Goal: Information Seeking & Learning: Find specific fact

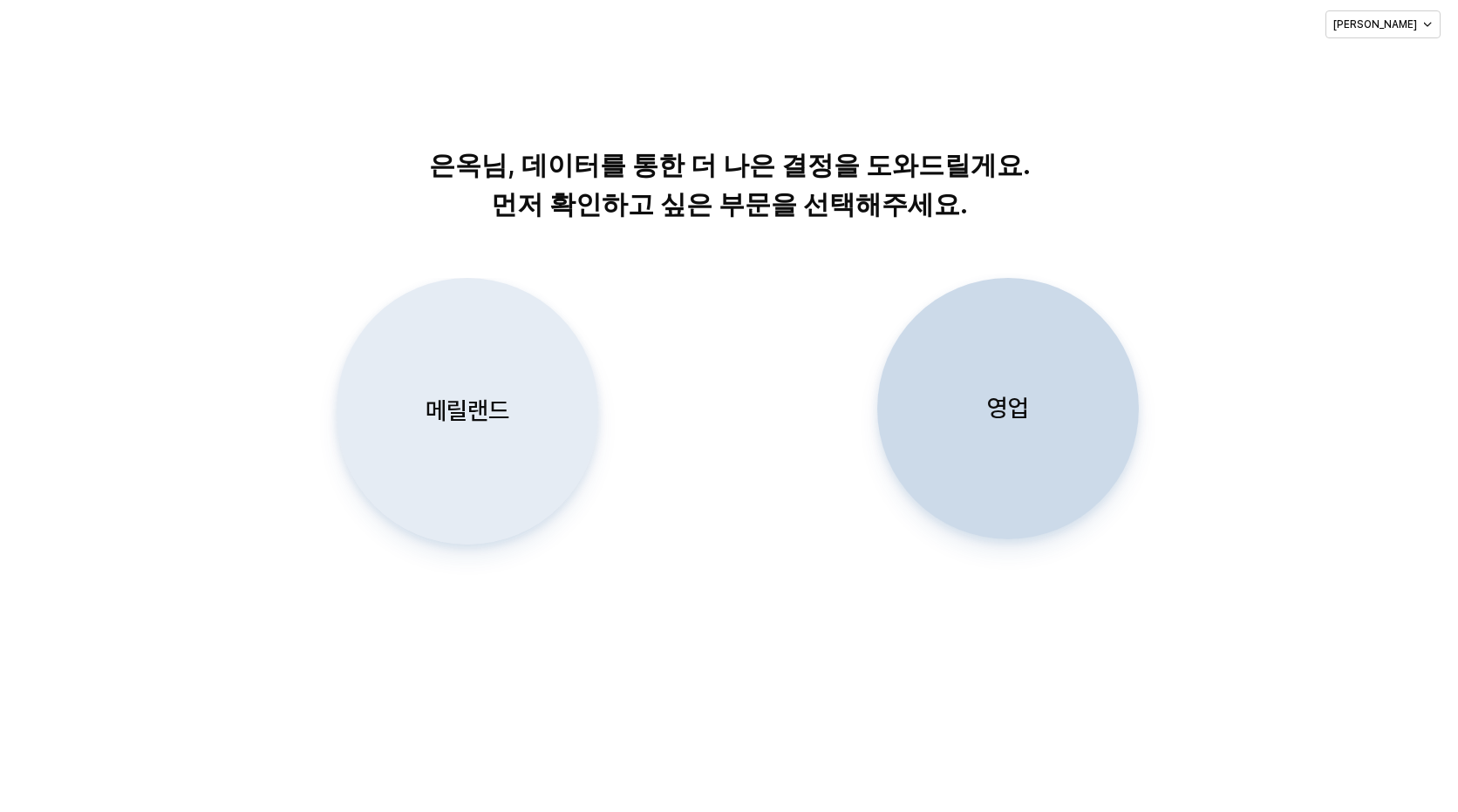
click at [696, 407] on div "메릴랜드 영업" at bounding box center [729, 440] width 1420 height 323
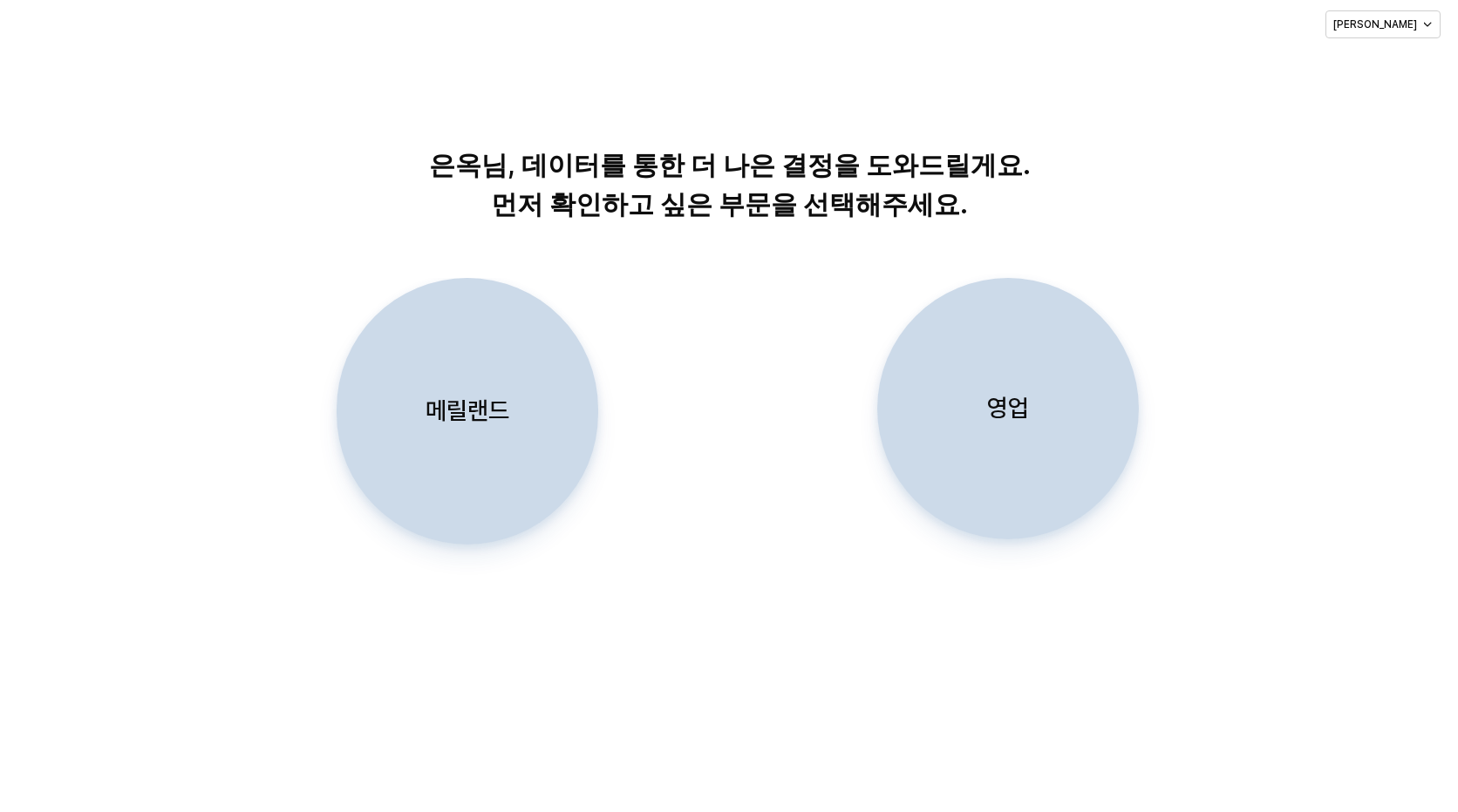
click at [696, 407] on div "메릴랜드 영업" at bounding box center [729, 440] width 1420 height 323
click at [492, 417] on p "메릴랜드" at bounding box center [468, 410] width 84 height 32
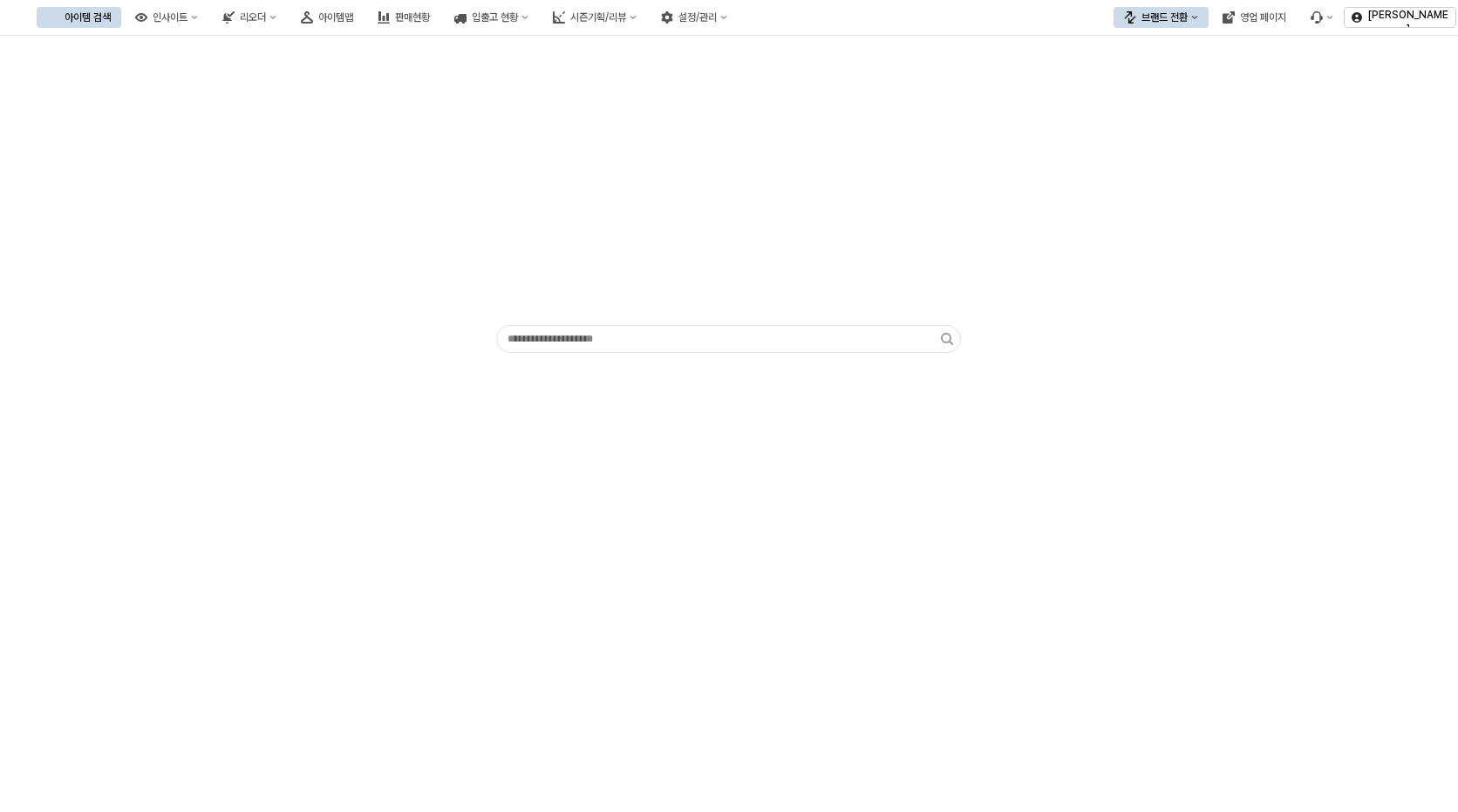
click at [1085, 289] on div "앱 프레임" at bounding box center [729, 199] width 1438 height 313
click at [759, 340] on input "앱 프레임" at bounding box center [718, 339] width 444 height 26
click at [738, 334] on input "앱 프레임" at bounding box center [718, 339] width 444 height 26
paste input "*********"
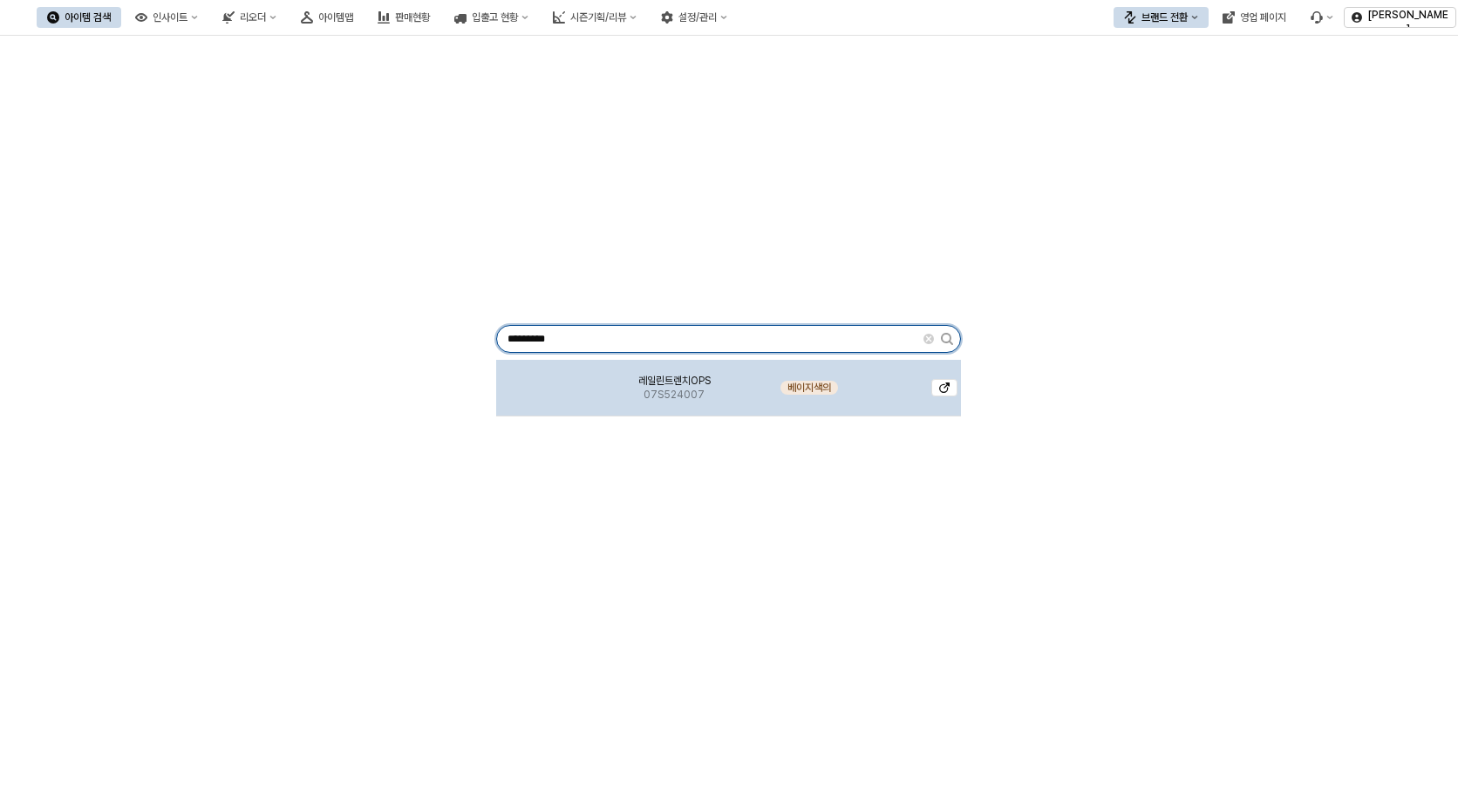
type input "*********"
click at [710, 382] on span "레일린트렌치OPS" at bounding box center [674, 381] width 72 height 14
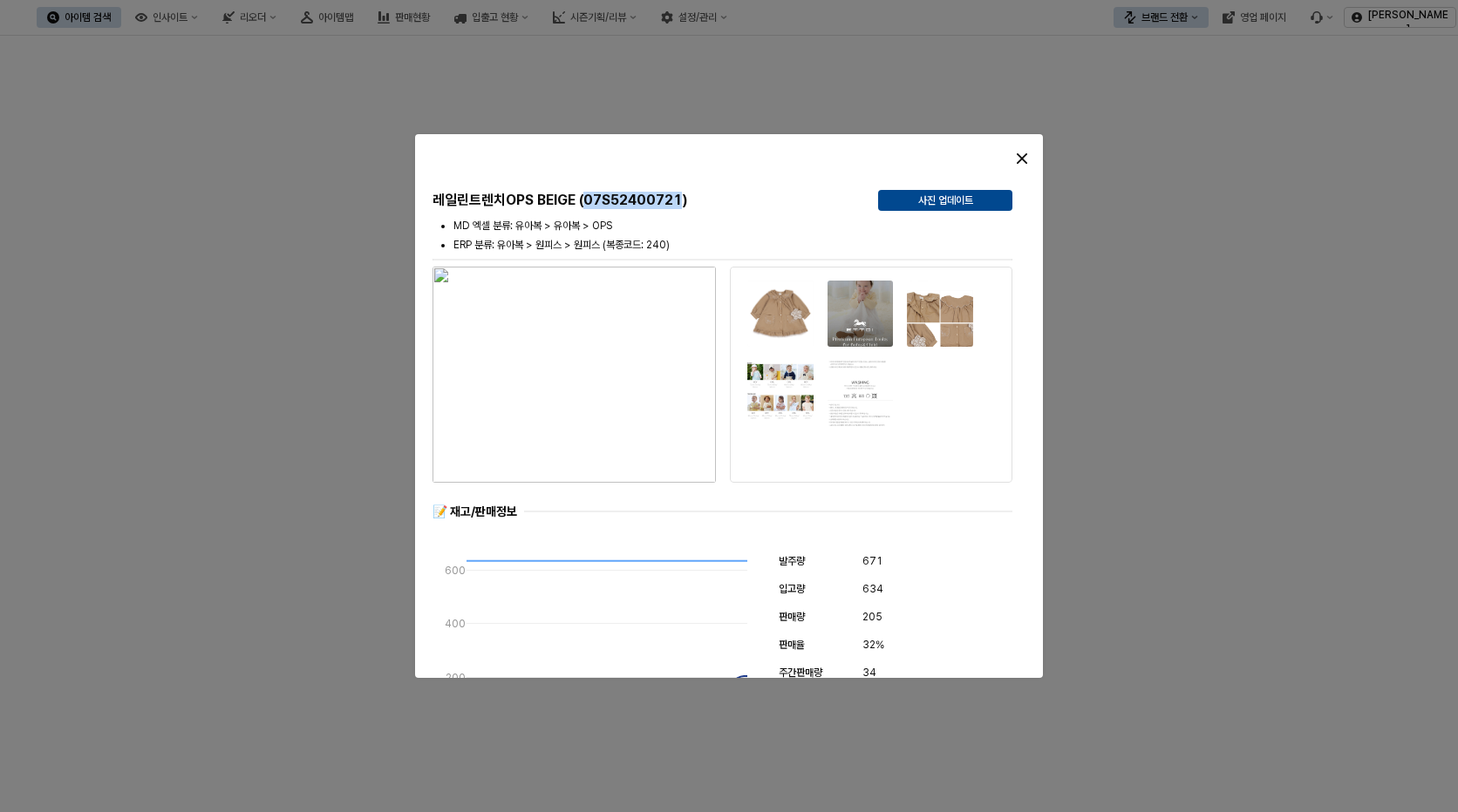
drag, startPoint x: 587, startPoint y: 201, endPoint x: 684, endPoint y: 205, distance: 97.1
click at [684, 205] on h5 "레일린트렌치OPS BEIGE (07S52400721)" at bounding box center [648, 200] width 432 height 18
copy h5 "07S52400721"
